Goal: Information Seeking & Learning: Learn about a topic

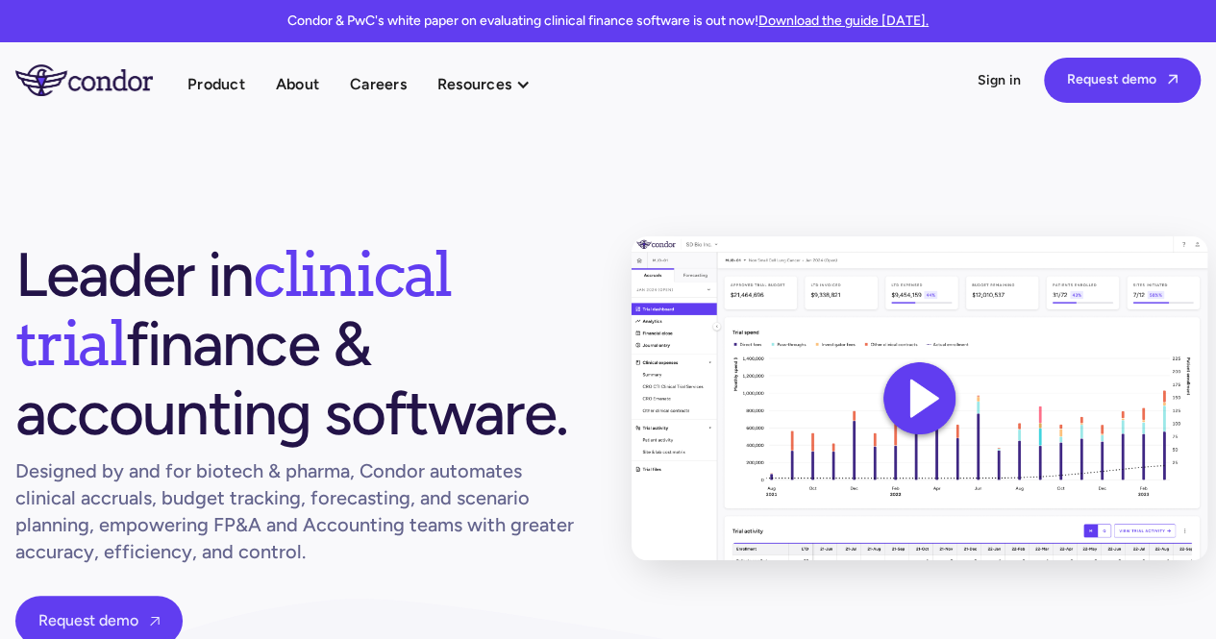
click at [918, 392] on img at bounding box center [920, 399] width 576 height 324
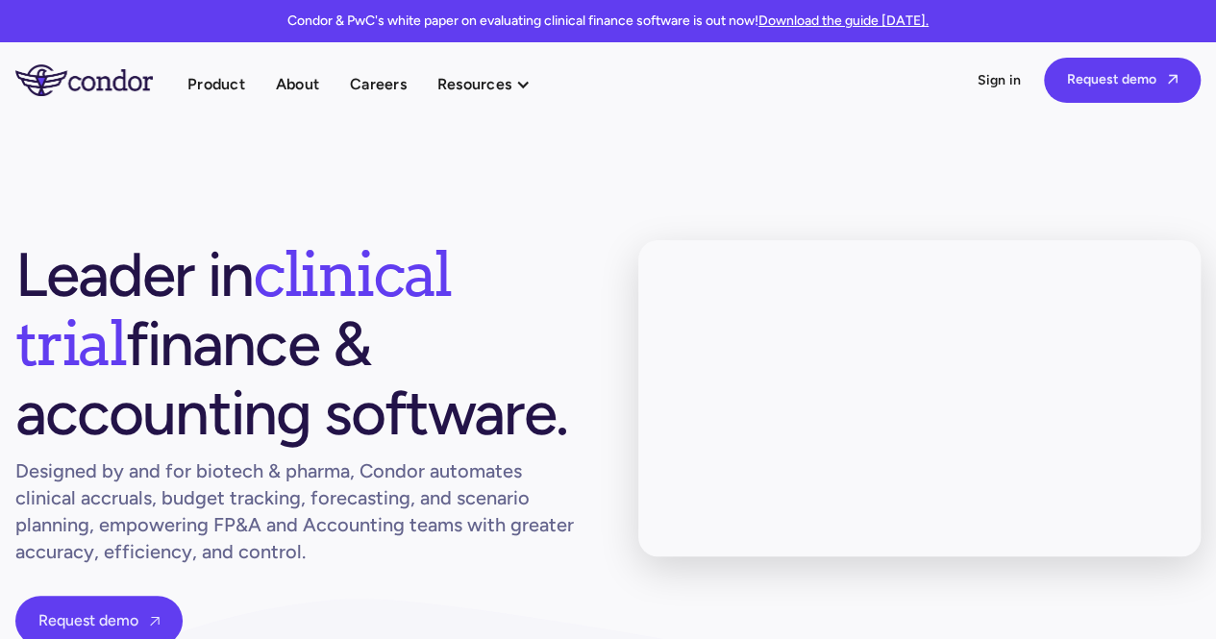
click at [2, 530] on section "Leader in clinical trial finance & accounting software. Designed by and for bio…" at bounding box center [608, 443] width 1216 height 652
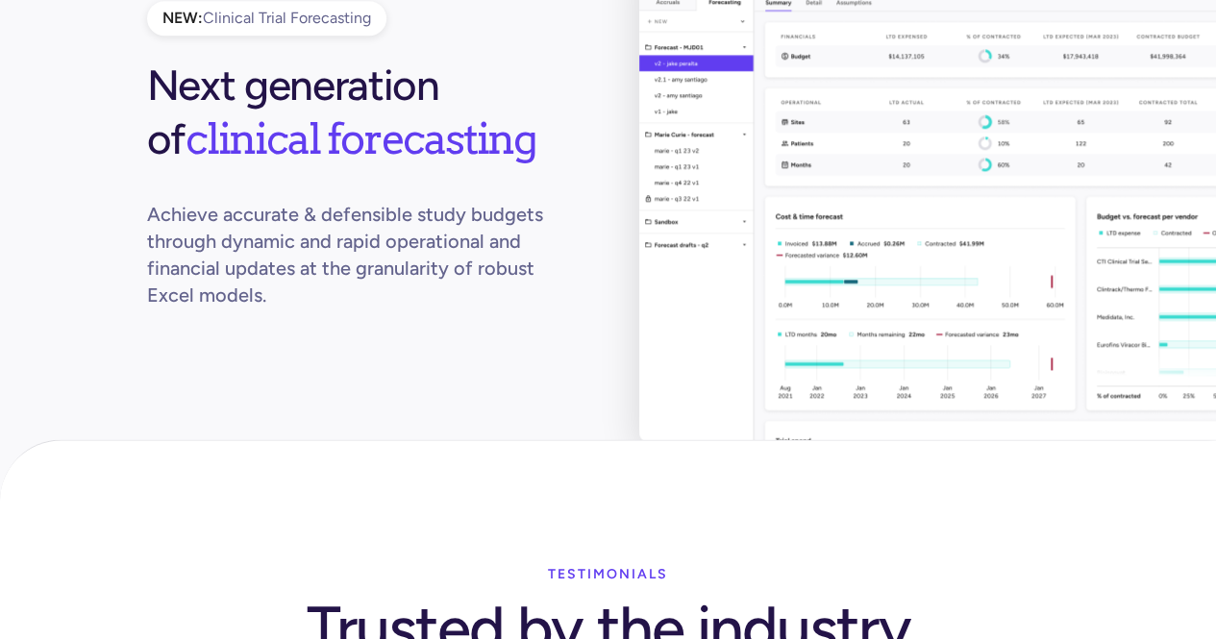
scroll to position [4652, 0]
click at [92, 280] on div "NEW: Clinical Trial Forecasting Next generation of clinical forecasting Achieve…" at bounding box center [608, 218] width 1216 height 597
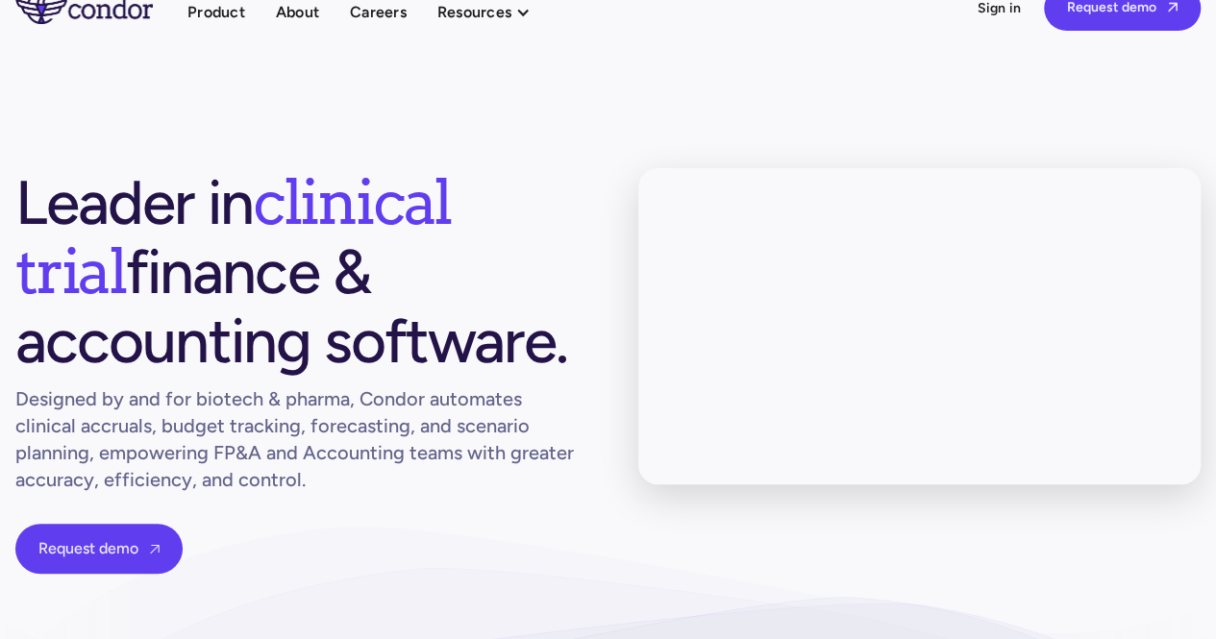
scroll to position [0, 0]
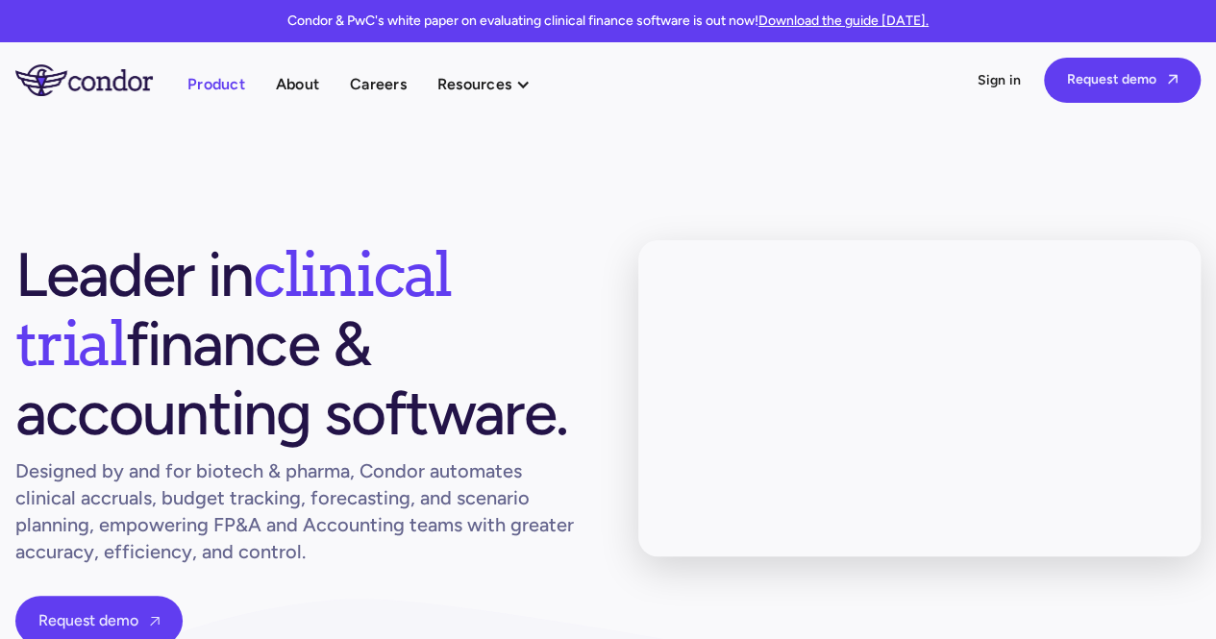
click at [213, 79] on link "Product" at bounding box center [216, 84] width 58 height 26
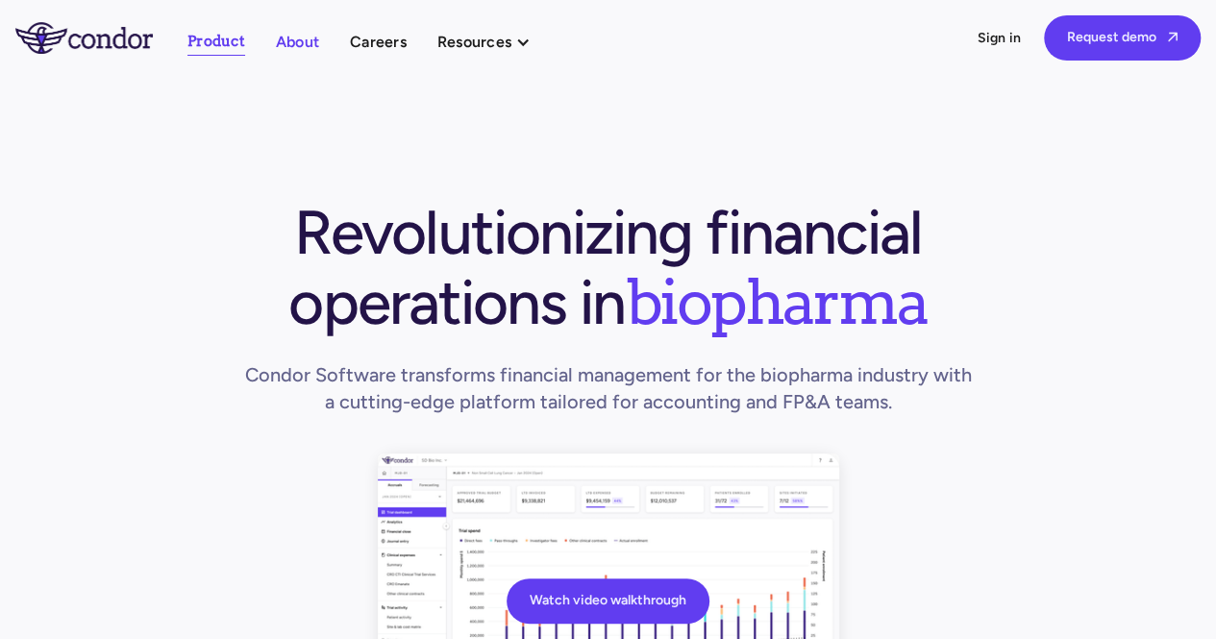
click at [290, 38] on link "About" at bounding box center [297, 42] width 43 height 26
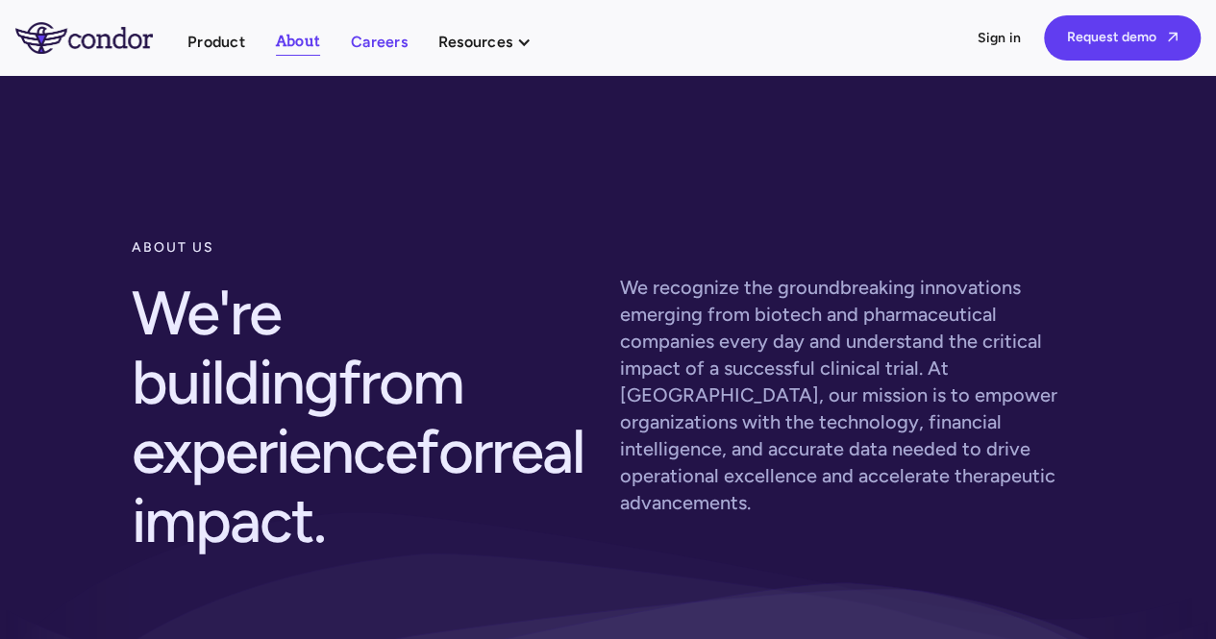
click at [384, 39] on link "Careers" at bounding box center [379, 42] width 57 height 26
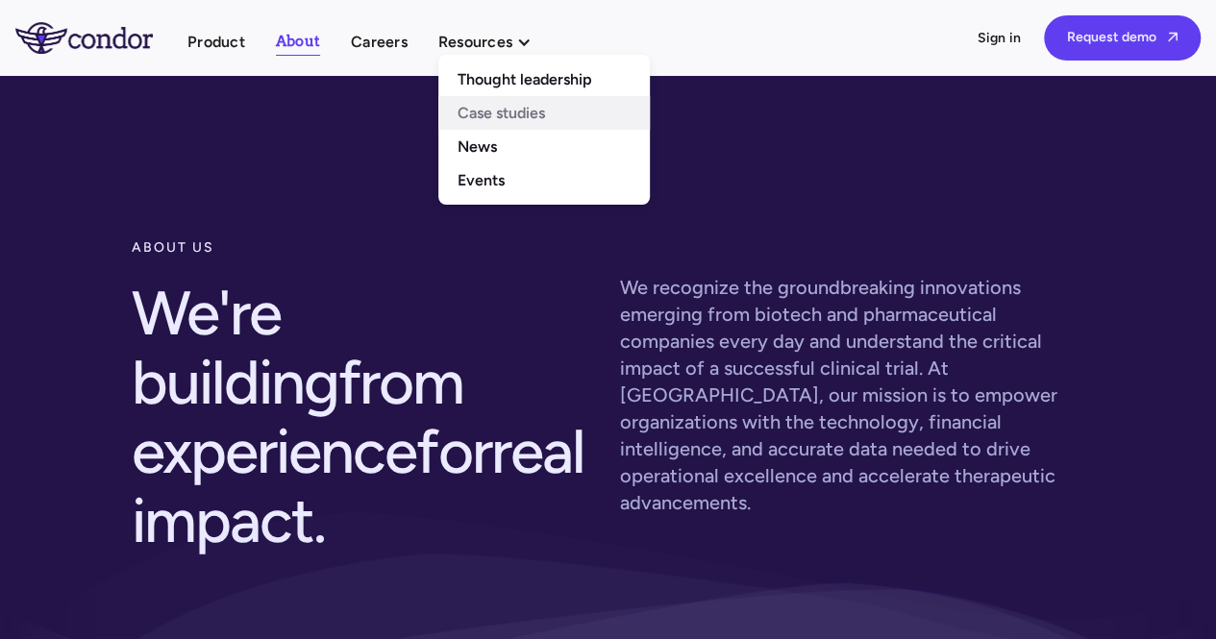
click at [498, 117] on link "Case studies" at bounding box center [544, 113] width 212 height 34
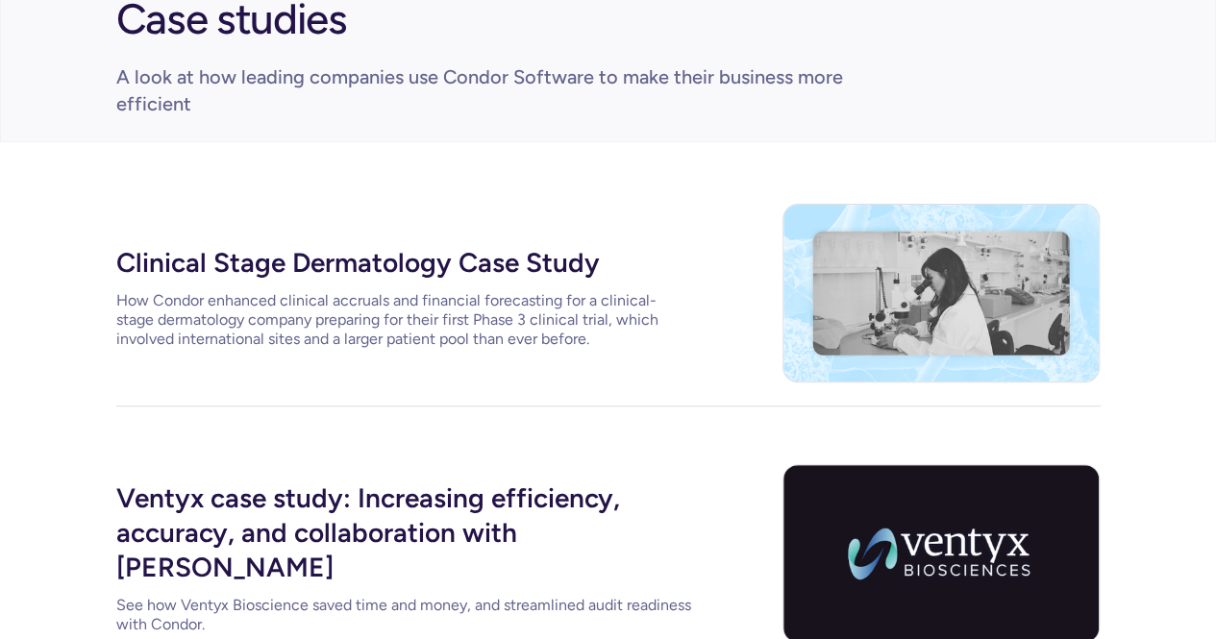
scroll to position [146, 0]
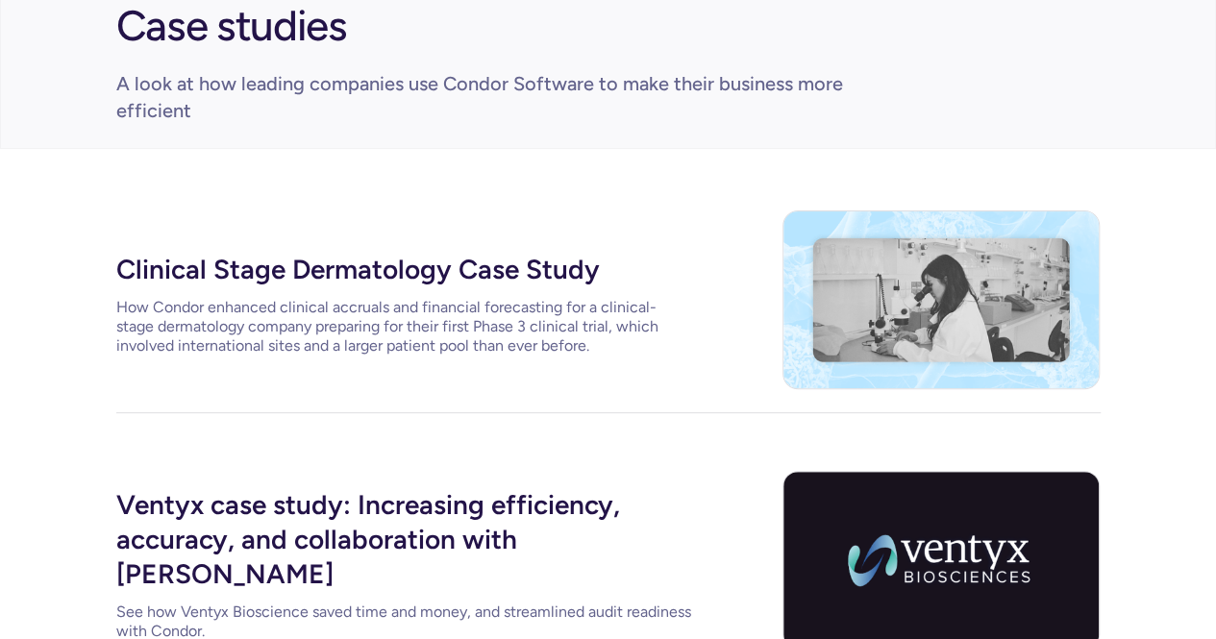
click at [338, 265] on div "Clinical Stage Dermatology Case Study" at bounding box center [404, 267] width 577 height 46
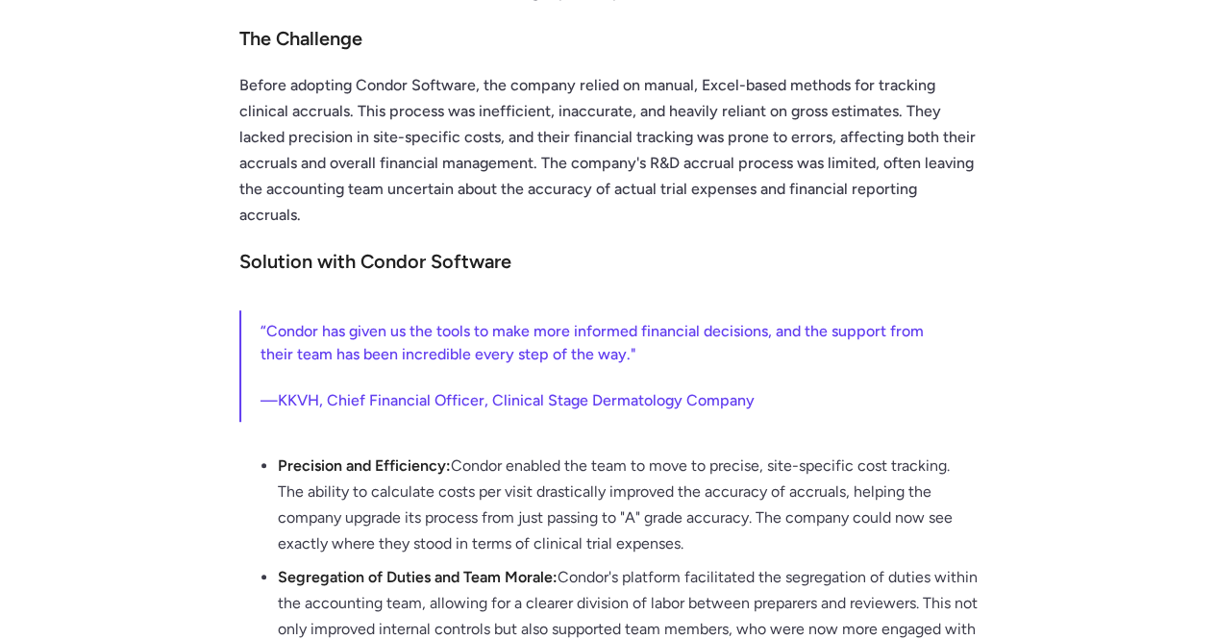
scroll to position [350, 0]
